Goal: Information Seeking & Learning: Learn about a topic

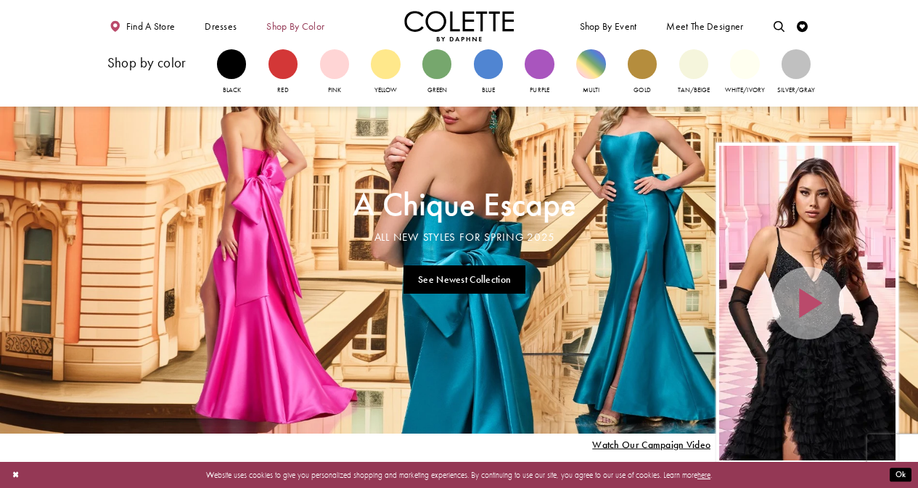
click at [311, 28] on span "Shop by color" at bounding box center [295, 26] width 58 height 11
click at [792, 70] on div "Primary block" at bounding box center [795, 63] width 29 height 29
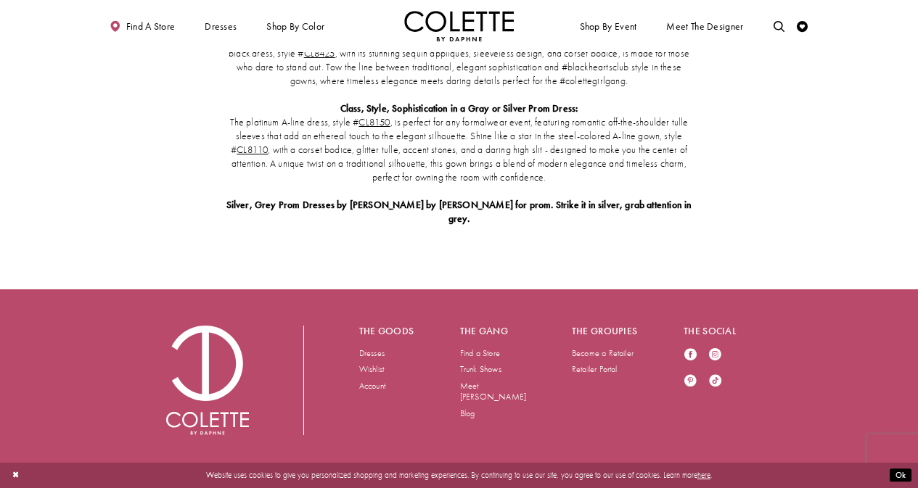
scroll to position [1791, 0]
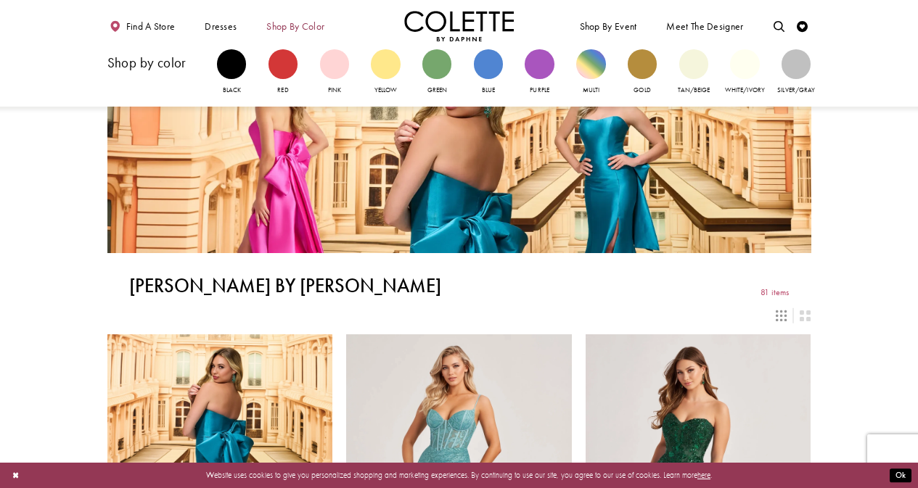
click at [295, 24] on span "Shop by color" at bounding box center [295, 26] width 58 height 11
click at [493, 78] on div "Primary block" at bounding box center [488, 63] width 29 height 29
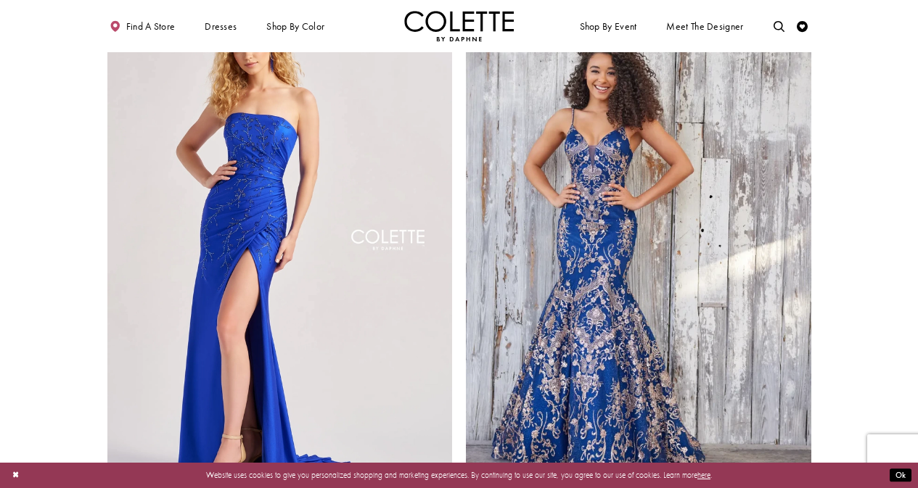
scroll to position [1814, 0]
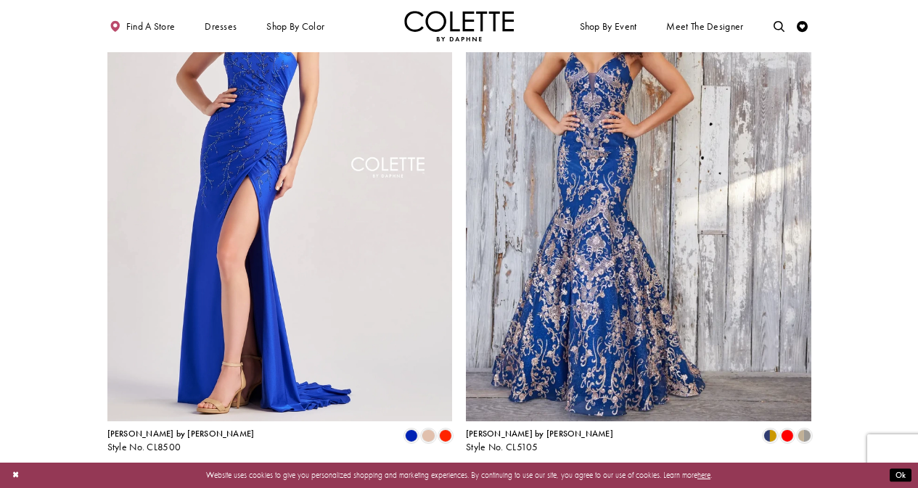
drag, startPoint x: 14, startPoint y: 432, endPoint x: 22, endPoint y: 435, distance: 9.0
click at [14, 477] on section "Previous 1 2 3 4 ... 6 Next" at bounding box center [459, 481] width 918 height 9
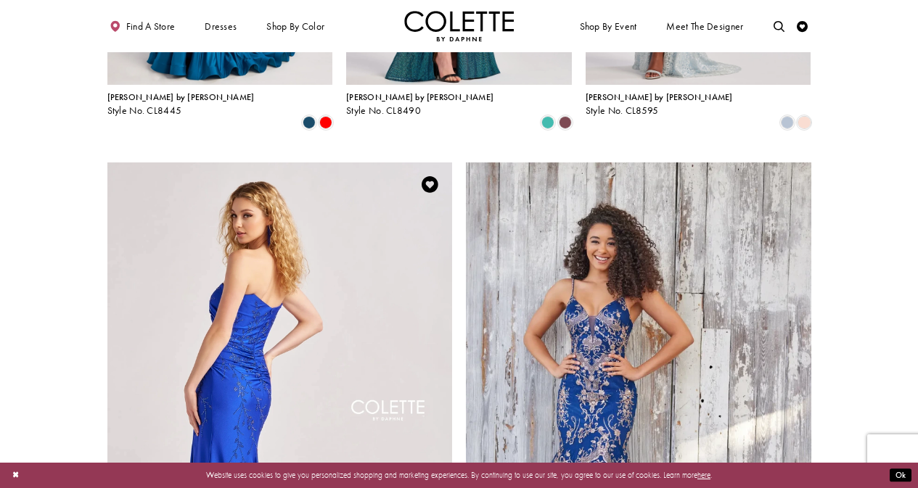
scroll to position [1596, 0]
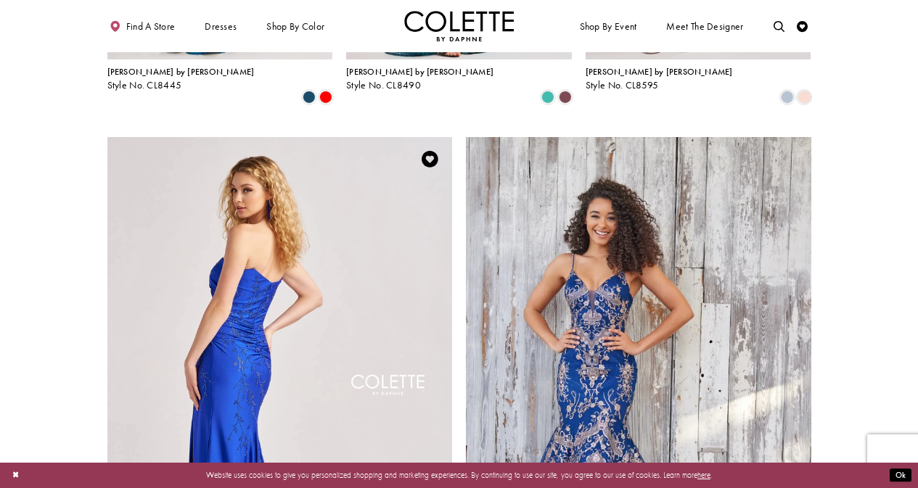
drag, startPoint x: 31, startPoint y: 431, endPoint x: 163, endPoint y: 376, distance: 143.1
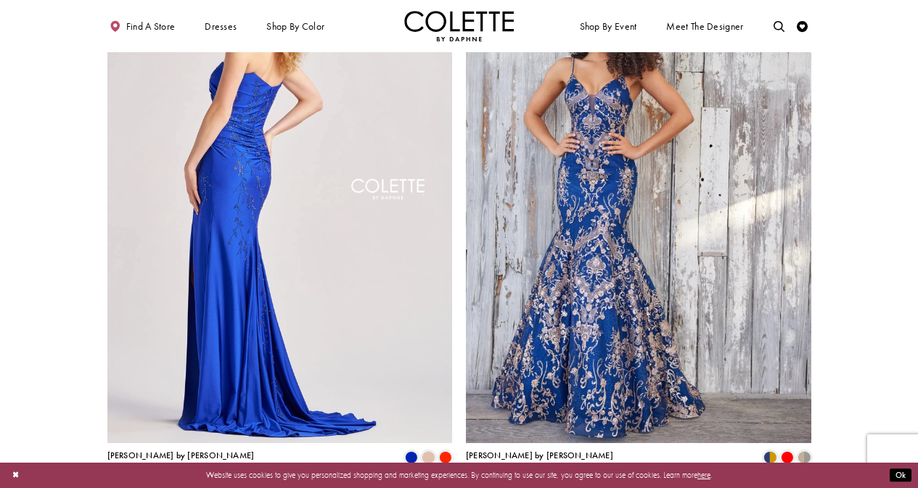
scroll to position [1814, 0]
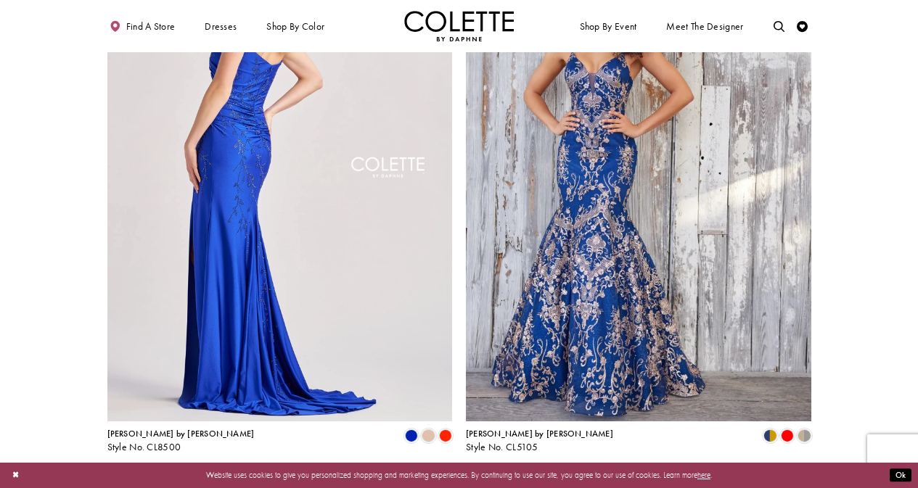
click at [221, 250] on img "Visit Colette by Daphne Style No. CL8500 Page" at bounding box center [279, 170] width 345 height 502
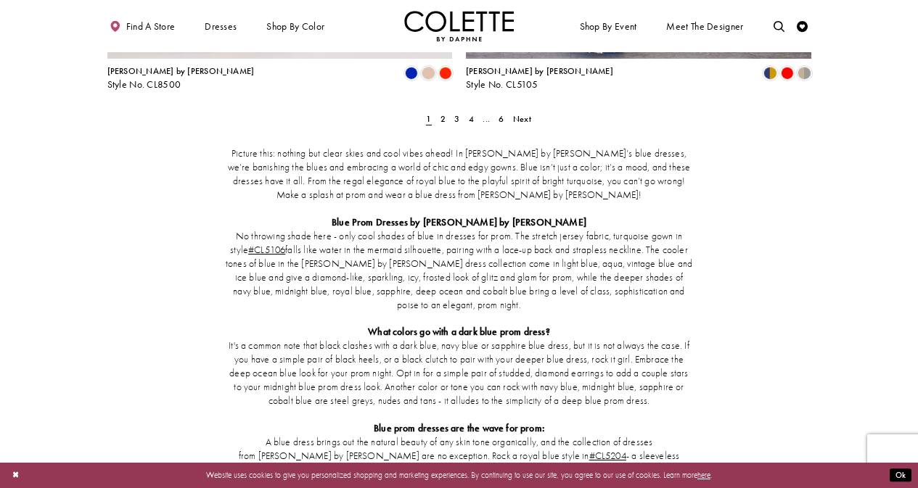
scroll to position [2104, 0]
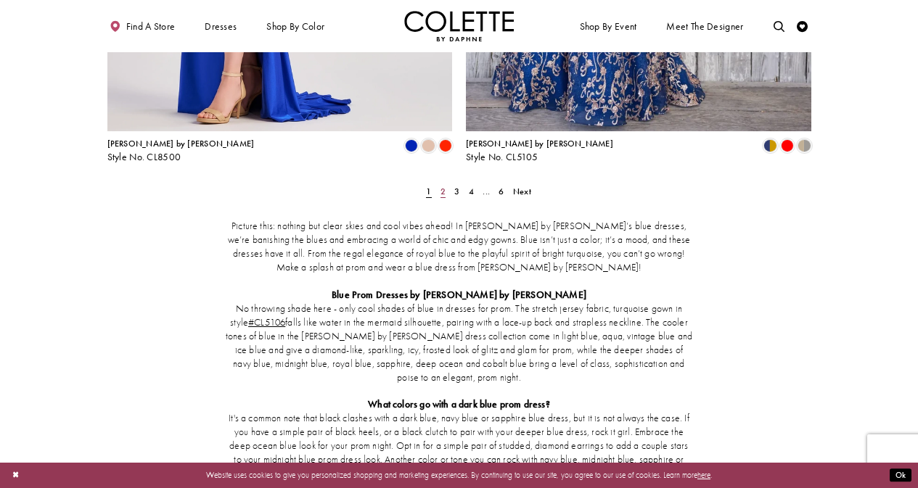
click at [443, 186] on span "2" at bounding box center [442, 192] width 5 height 12
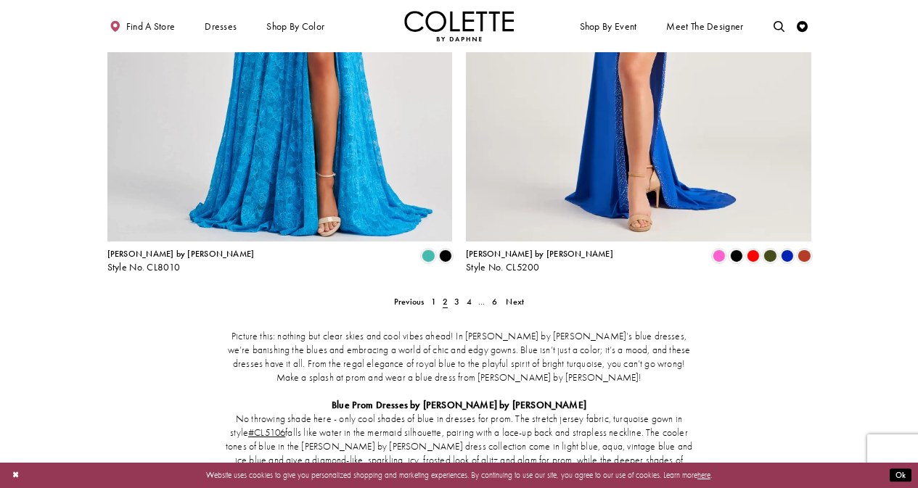
scroll to position [1946, 0]
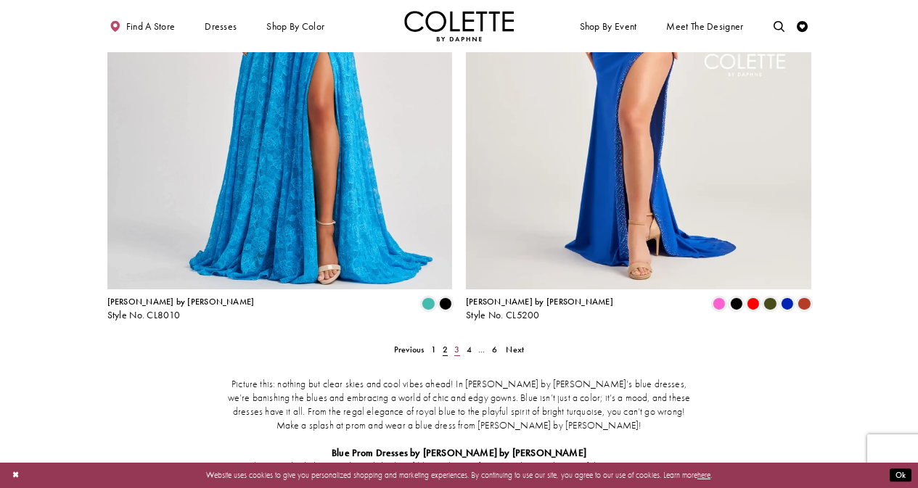
click at [452, 342] on link "3" at bounding box center [457, 350] width 12 height 16
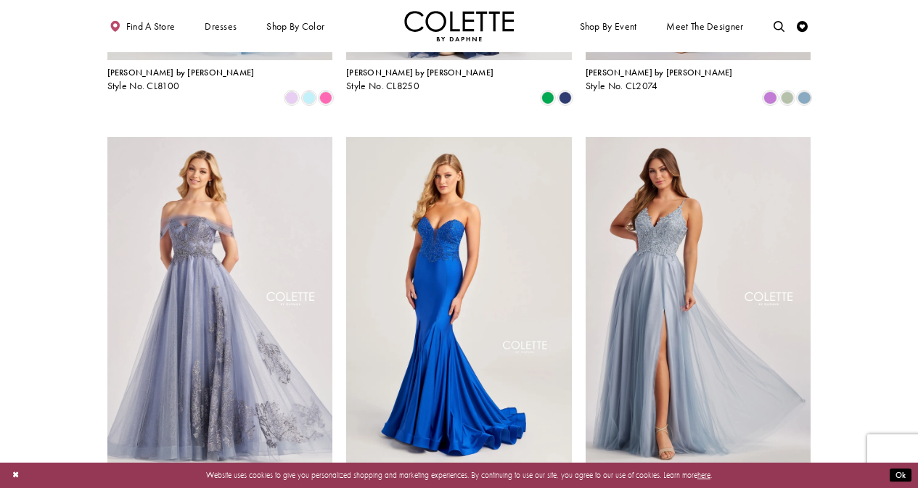
scroll to position [858, 0]
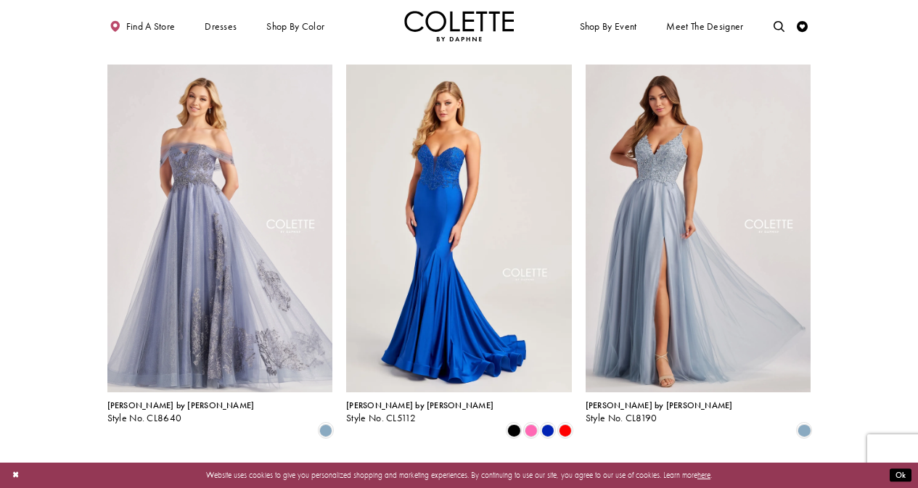
drag, startPoint x: 82, startPoint y: 439, endPoint x: 141, endPoint y: 439, distance: 59.5
click at [82, 439] on section at bounding box center [459, 319] width 918 height 2179
drag, startPoint x: 75, startPoint y: 433, endPoint x: 90, endPoint y: 430, distance: 15.0
click at [75, 433] on section at bounding box center [459, 319] width 918 height 2179
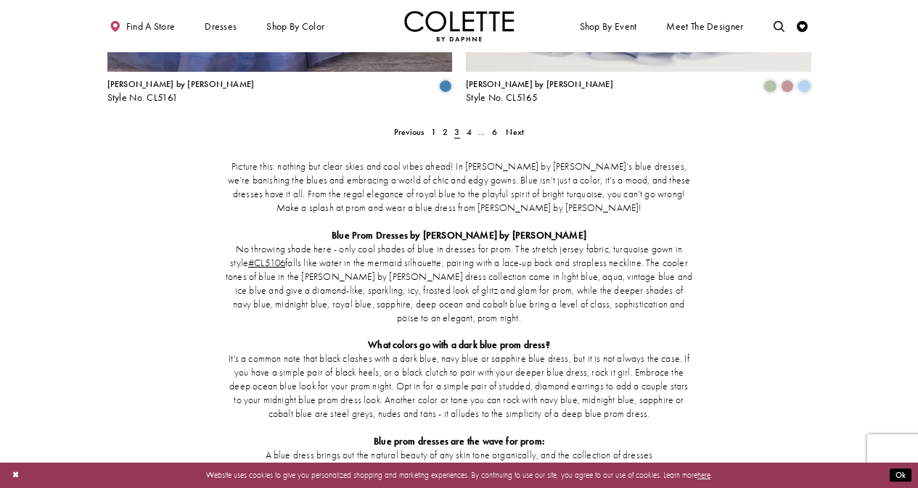
scroll to position [2018, 0]
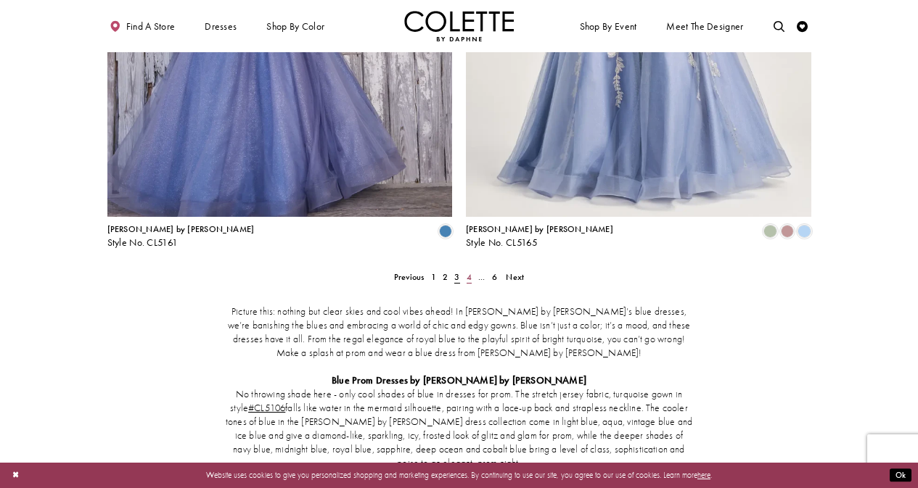
click at [467, 271] on span "4" at bounding box center [469, 277] width 5 height 12
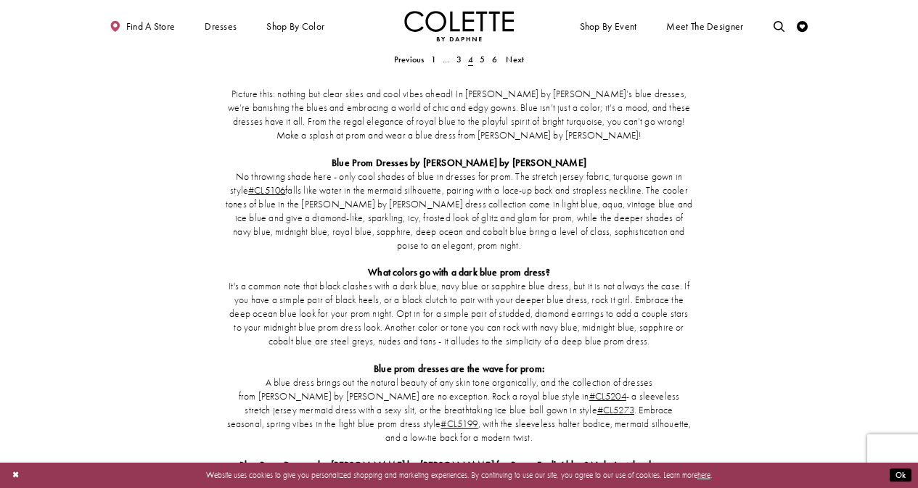
scroll to position [2018, 0]
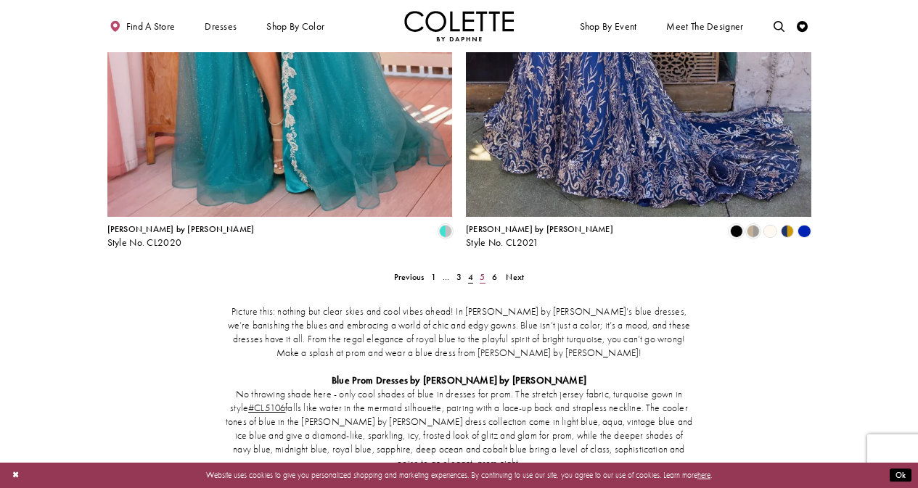
click at [478, 269] on link "5" at bounding box center [483, 277] width 12 height 16
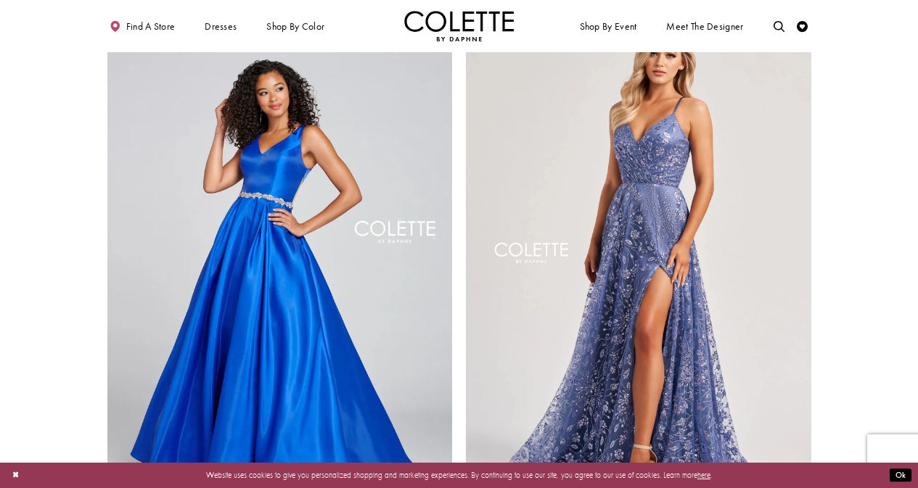
scroll to position [1656, 0]
